Goal: Task Accomplishment & Management: Complete application form

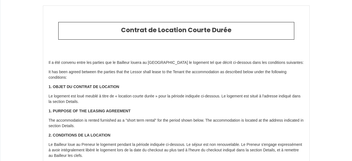
select select "ES"
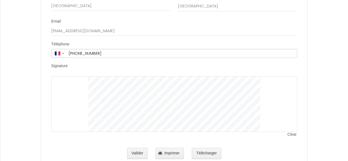
scroll to position [1145, 0]
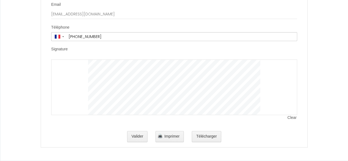
drag, startPoint x: 47, startPoint y: 33, endPoint x: 83, endPoint y: 28, distance: 36.7
copy div "l i dol sitamet conse adi elitsed doe te Incididu utlabo et Doloremag al enimad…"
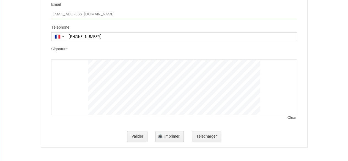
click at [99, 14] on input "[EMAIL_ADDRESS][DOMAIN_NAME]" at bounding box center [174, 14] width 246 height 10
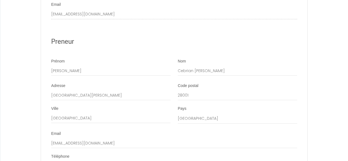
scroll to position [1014, 0]
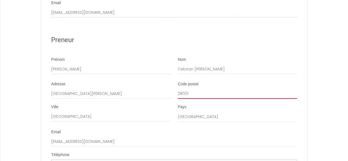
click at [206, 99] on input "28001" at bounding box center [237, 94] width 119 height 10
type input "28036"
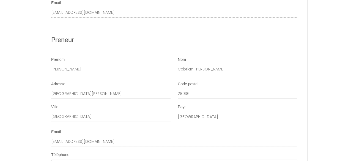
type input "[PERSON_NAME]"
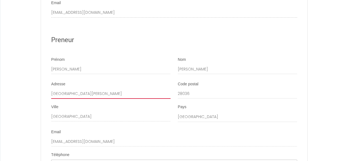
type input "[STREET_ADDRESS][PERSON_NAME]"
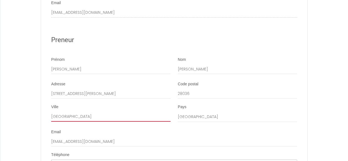
type input "[GEOGRAPHIC_DATA]"
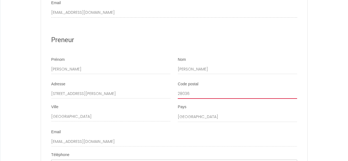
type input "[PHONE_NUMBER]"
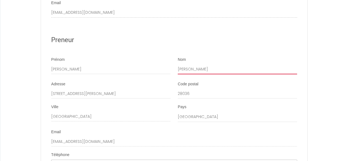
click at [200, 74] on input "[PERSON_NAME]" at bounding box center [237, 69] width 119 height 10
type input "L"
click at [200, 74] on input "Nom" at bounding box center [237, 69] width 119 height 10
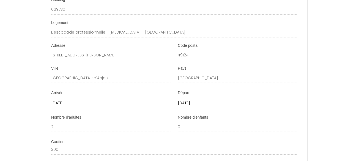
scroll to position [556, 0]
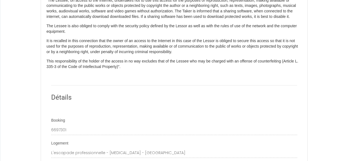
type input "Cebrian [PERSON_NAME]"
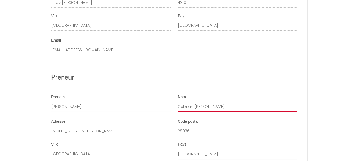
scroll to position [1145, 0]
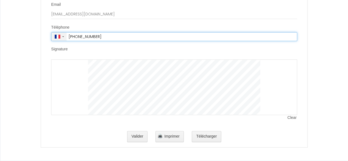
click at [62, 39] on span "▼" at bounding box center [58, 36] width 11 height 4
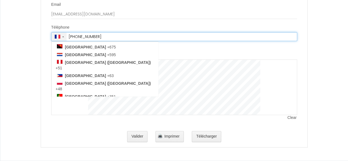
scroll to position [1578, 0]
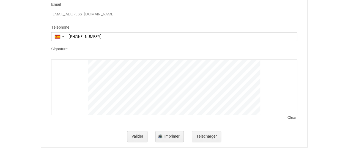
click at [75, 76] on div at bounding box center [174, 87] width 246 height 56
click at [208, 135] on button "Télécharger" at bounding box center [206, 136] width 29 height 11
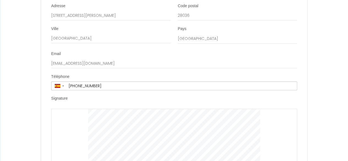
scroll to position [1145, 0]
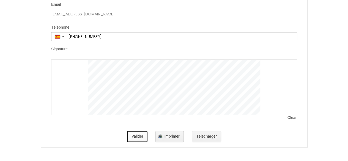
click at [139, 138] on button "Valider" at bounding box center [137, 136] width 21 height 11
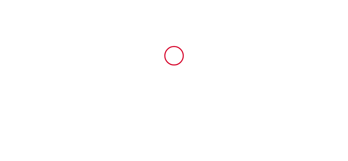
type input "25"
type input "650"
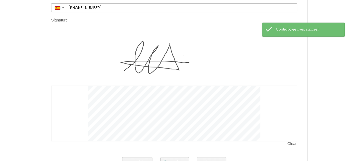
scroll to position [1200, 0]
